Goal: Task Accomplishment & Management: Use online tool/utility

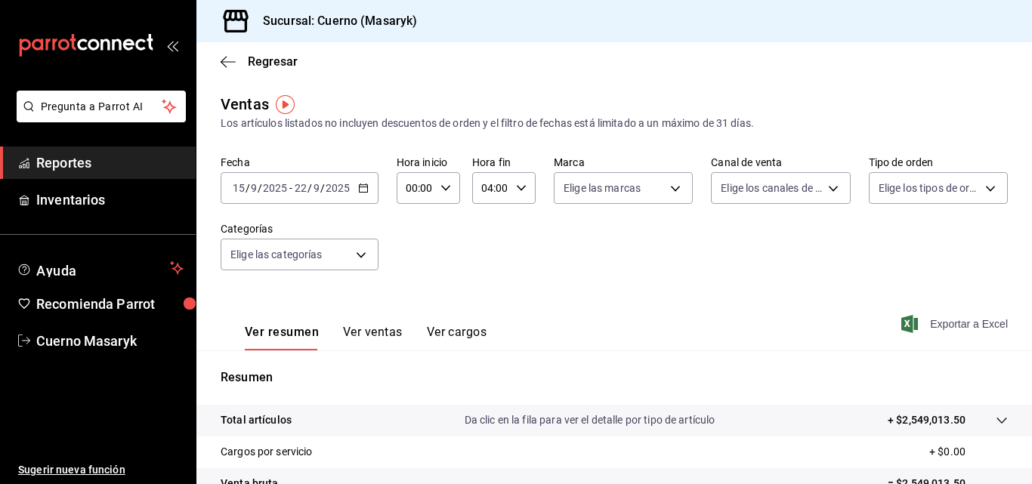
click at [924, 332] on span "Exportar a Excel" at bounding box center [955, 324] width 103 height 18
click at [402, 301] on div "Ver resumen Ver ventas Ver cargos Exportar a Excel" at bounding box center [613, 319] width 835 height 62
click at [227, 63] on icon "button" at bounding box center [228, 62] width 15 height 14
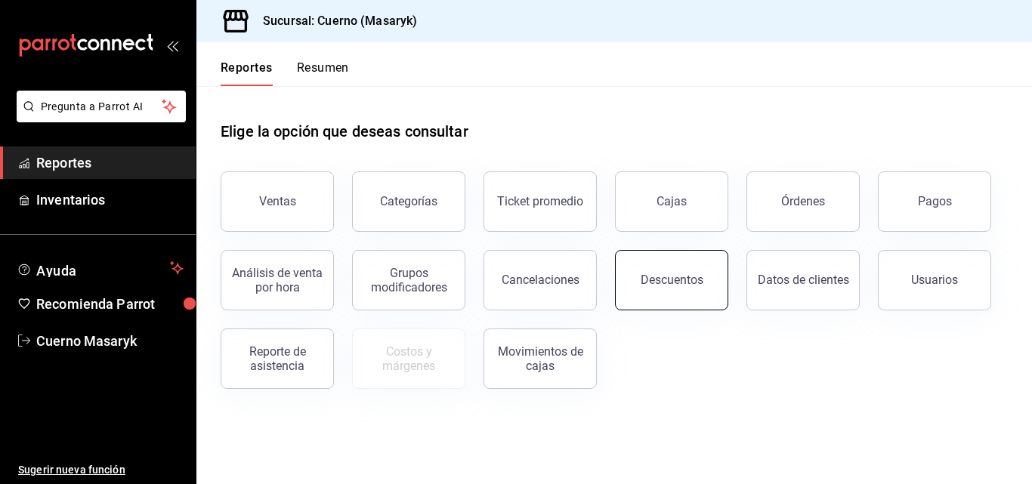
click at [676, 267] on button "Descuentos" at bounding box center [671, 280] width 113 height 60
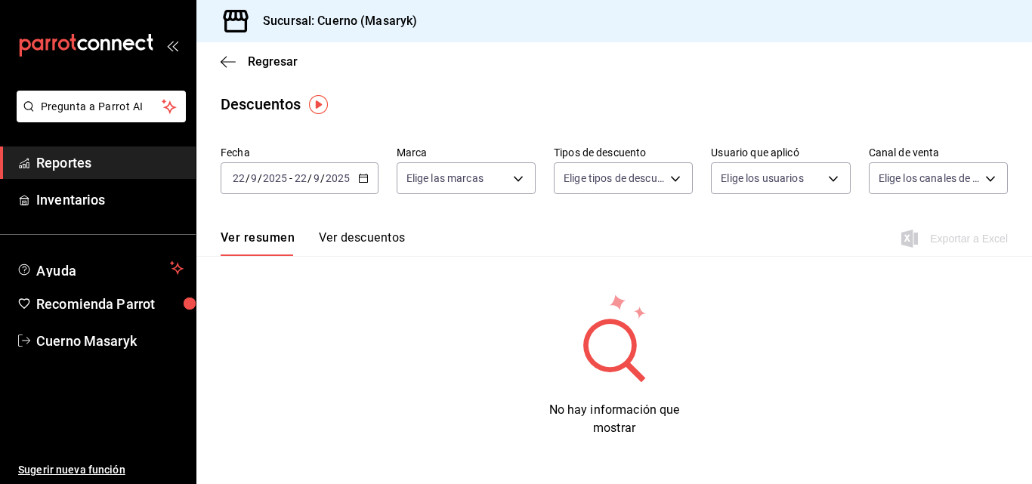
click at [372, 177] on div "[DATE] [DATE] - [DATE] [DATE]" at bounding box center [300, 178] width 158 height 32
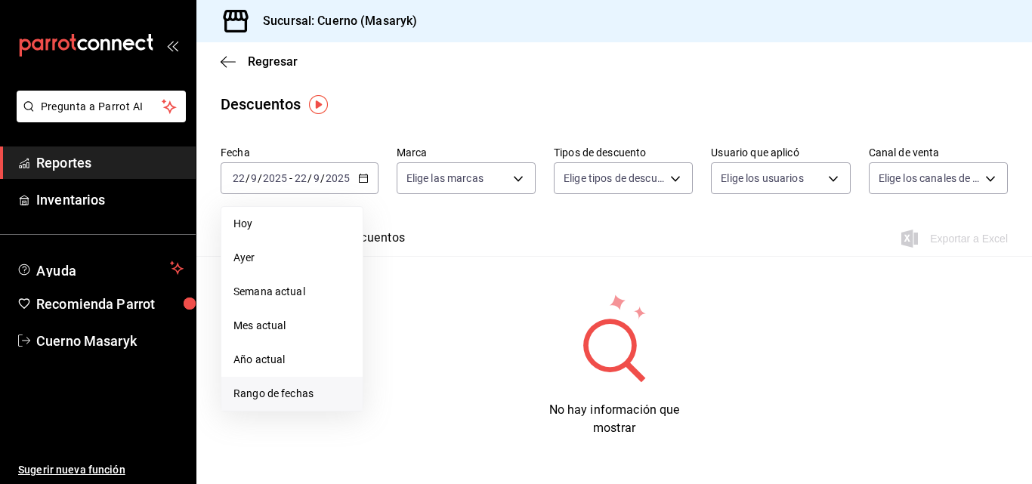
click at [272, 399] on span "Rango de fechas" at bounding box center [291, 394] width 117 height 16
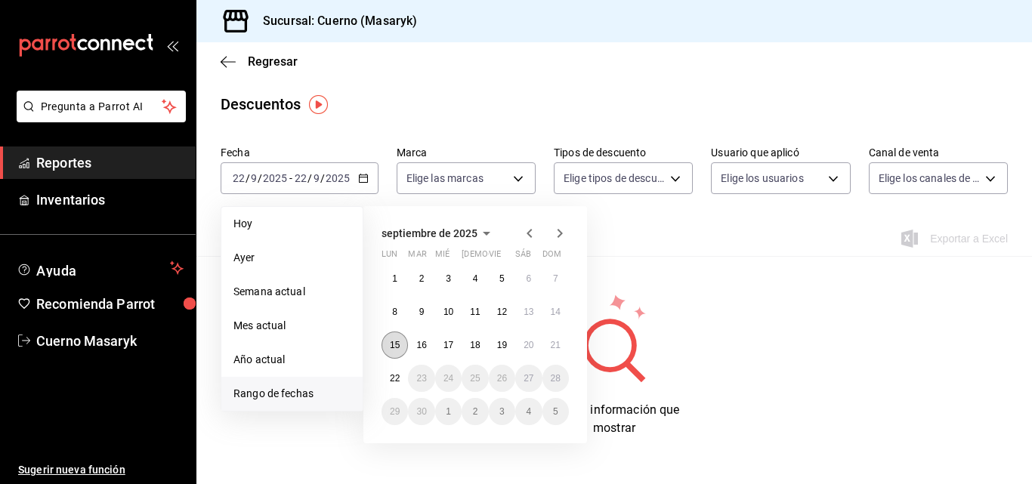
click at [394, 350] on button "15" at bounding box center [394, 345] width 26 height 27
click at [393, 375] on abbr "22" at bounding box center [395, 378] width 10 height 11
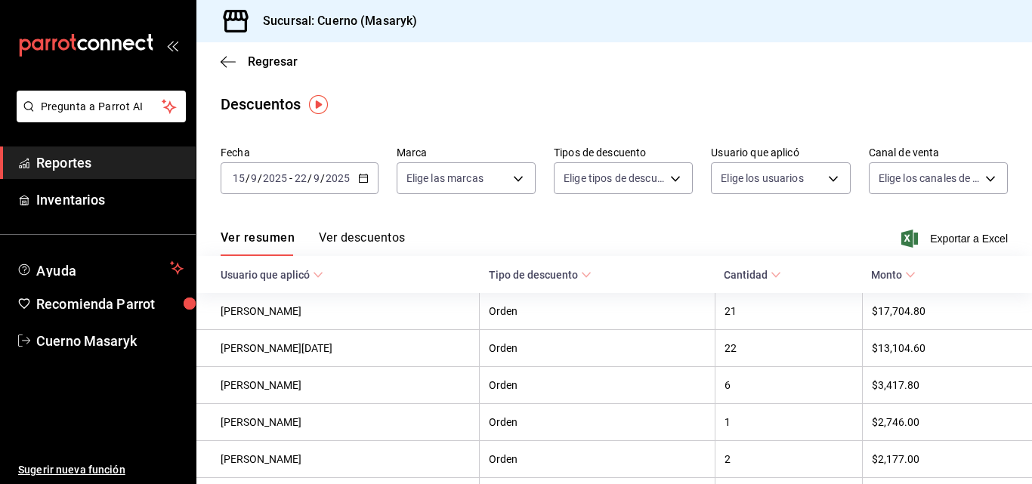
click at [961, 224] on div "Ver resumen Ver descuentos Exportar a Excel" at bounding box center [613, 234] width 835 height 44
click at [959, 233] on span "Exportar a Excel" at bounding box center [955, 239] width 103 height 18
